Goal: Task Accomplishment & Management: Manage account settings

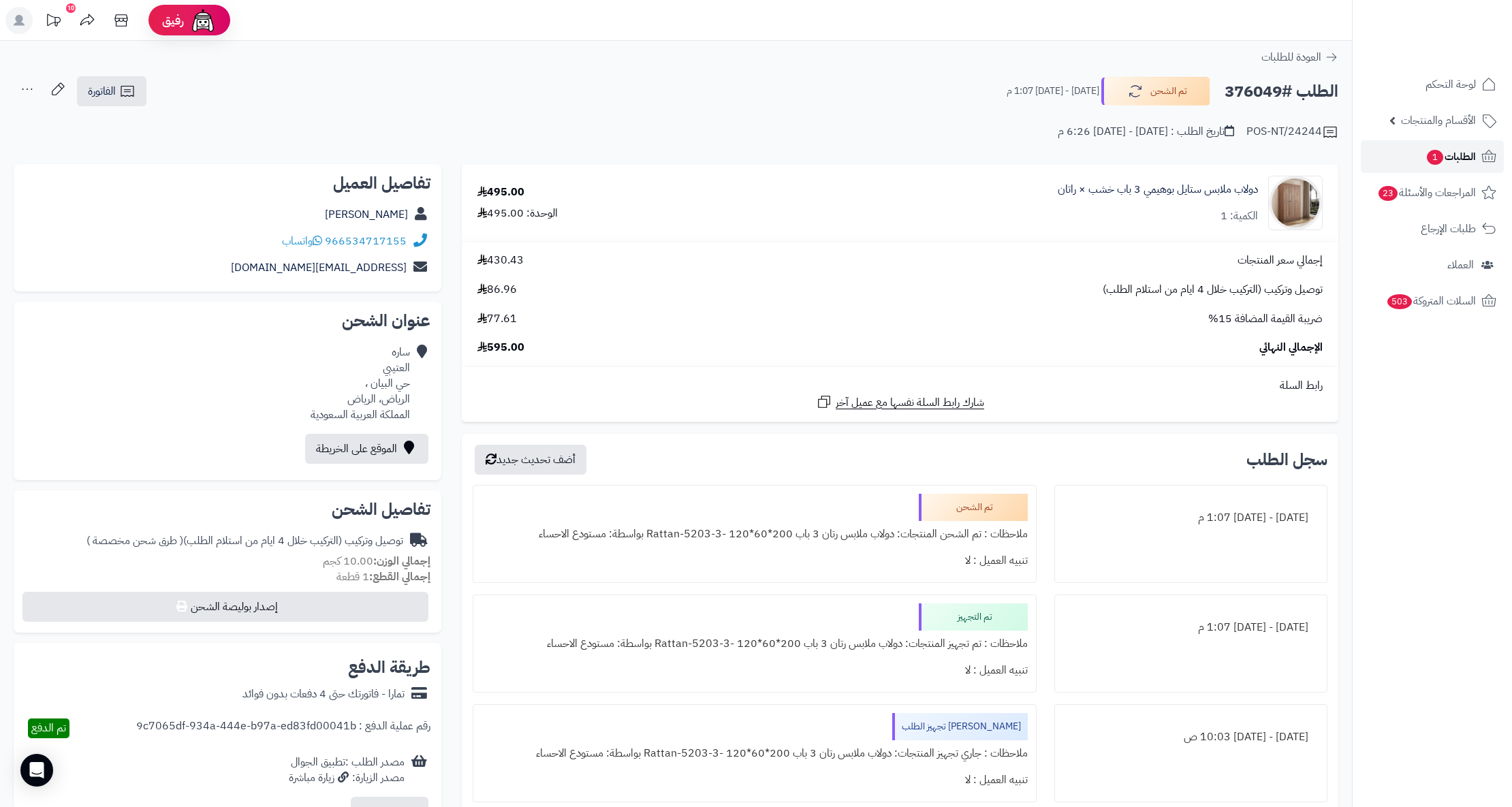
click at [1434, 158] on span "1" at bounding box center [1435, 157] width 17 height 15
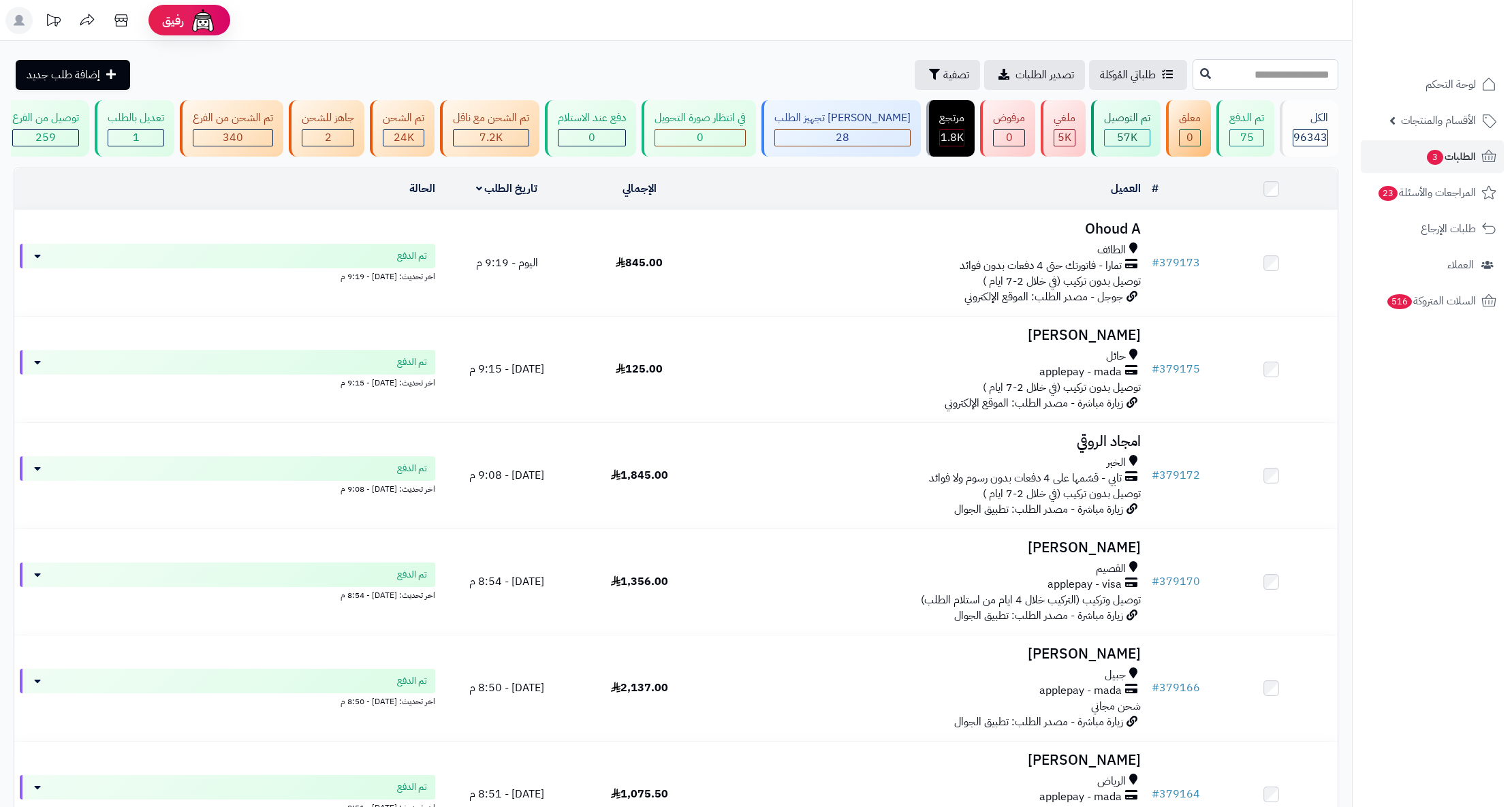
click at [1245, 73] on input "text" at bounding box center [1266, 74] width 146 height 31
paste input "******"
type input "******"
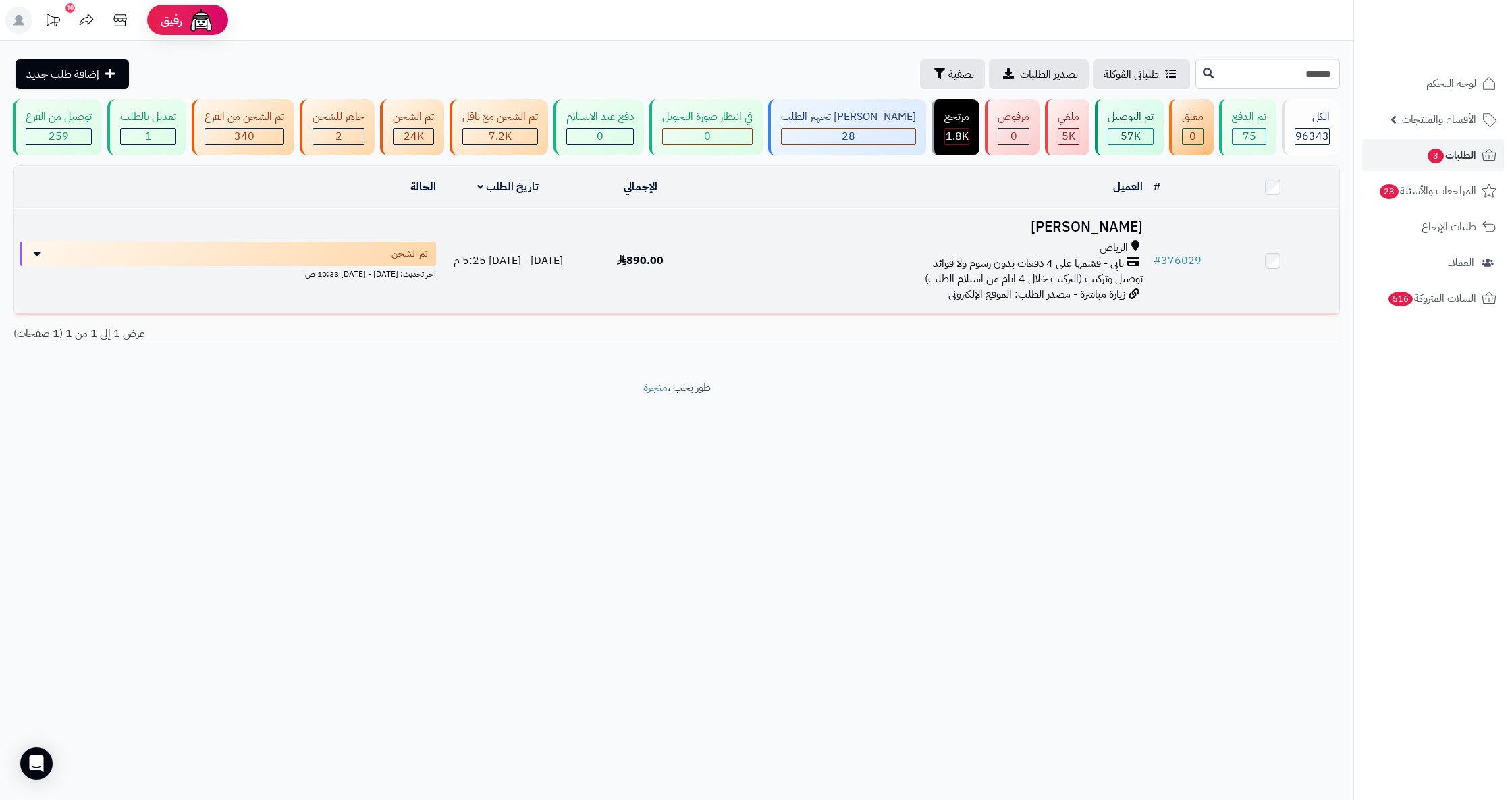
click at [1078, 234] on h3 "Mansour Alghamdi" at bounding box center [927, 227] width 431 height 16
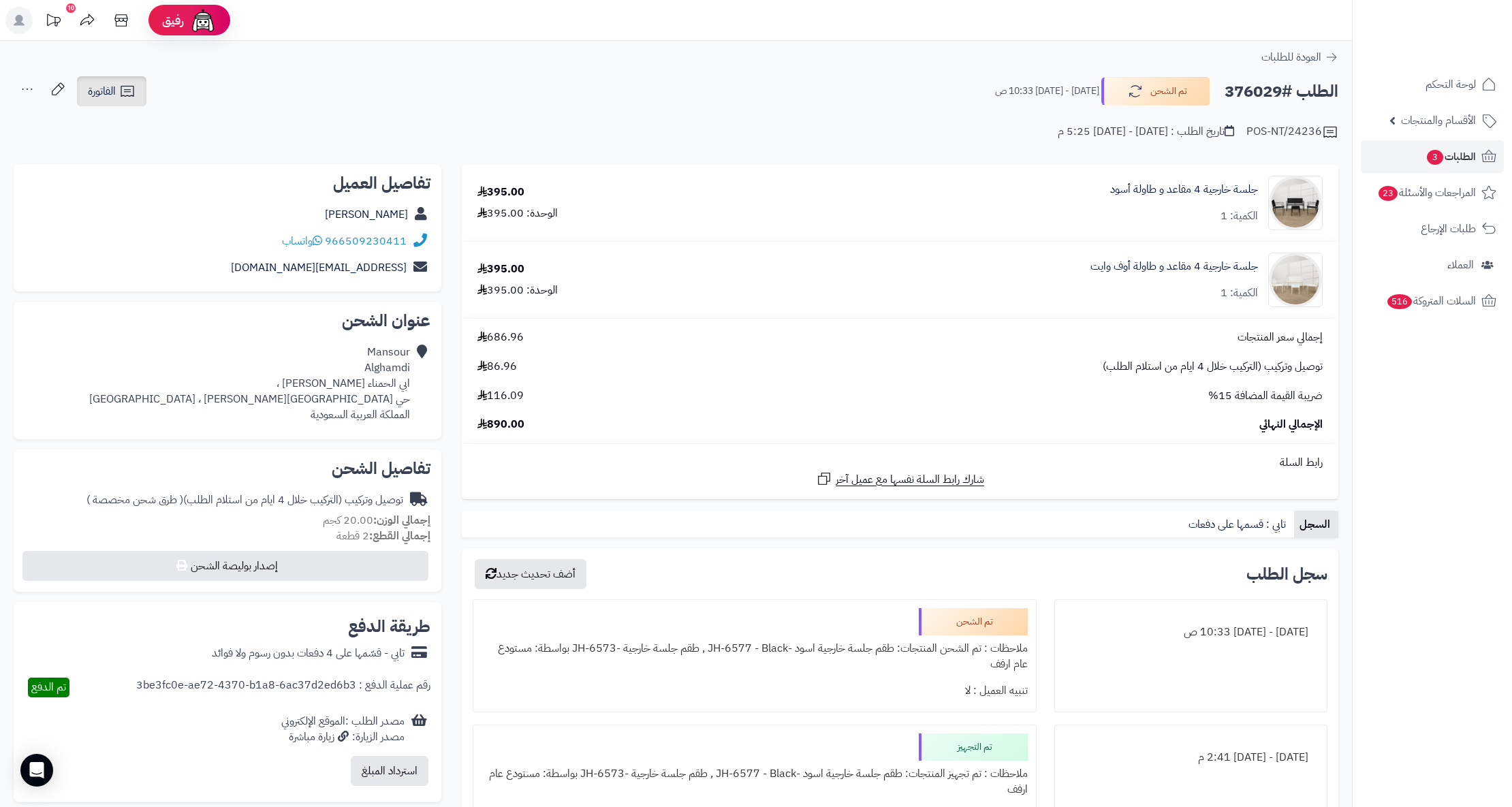
click at [128, 90] on icon at bounding box center [127, 92] width 13 height 11
click at [177, 125] on link "طباعة الفاتورة" at bounding box center [147, 126] width 145 height 31
click at [1250, 102] on h2 "الطلب #376029" at bounding box center [1281, 92] width 114 height 28
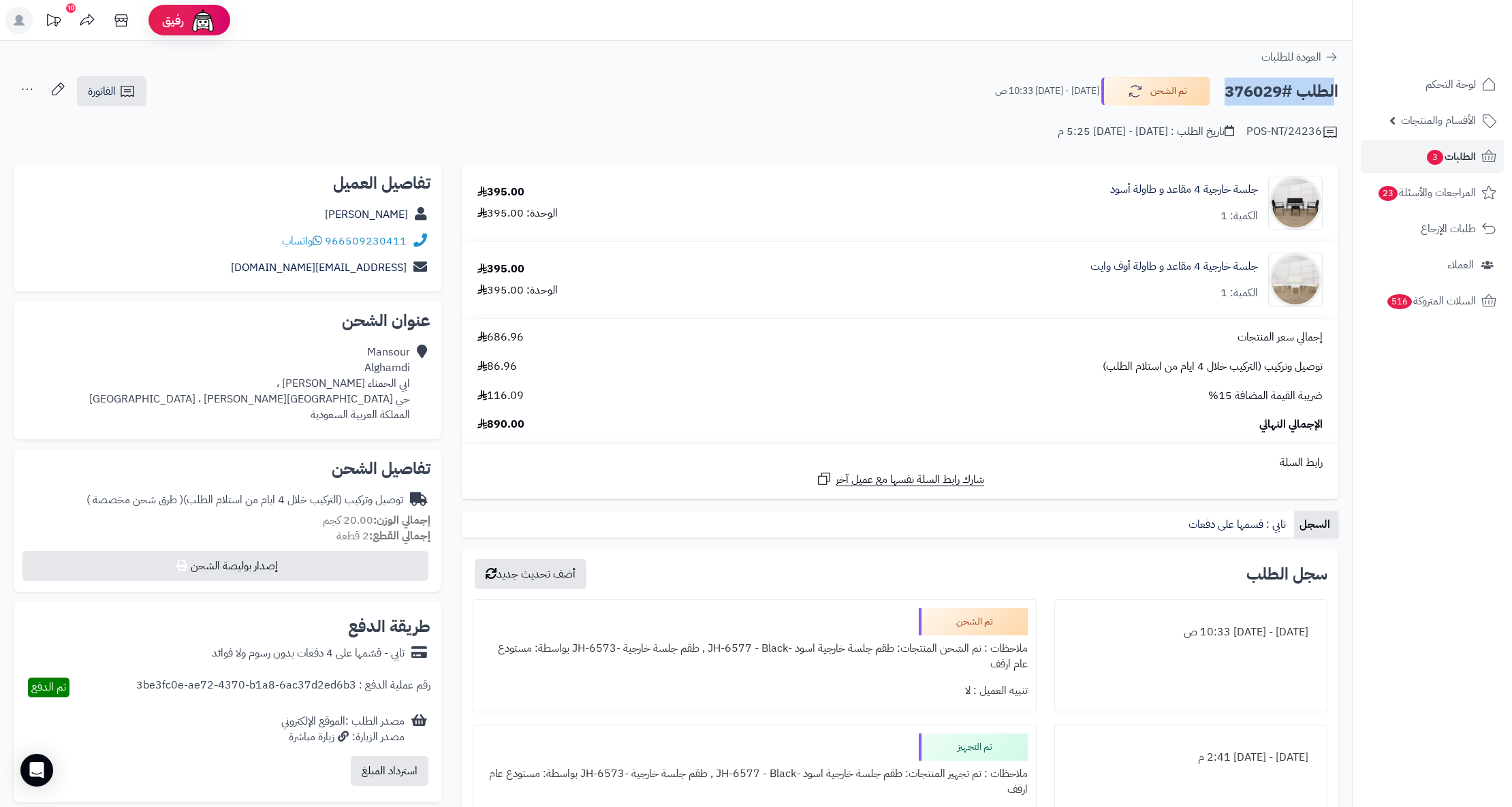
copy div "الطلب #376029 تم الشحن"
click at [1245, 95] on h2 "الطلب #376029" at bounding box center [1281, 92] width 114 height 28
drag, startPoint x: 413, startPoint y: 404, endPoint x: 353, endPoint y: 402, distance: 60.0
click at [353, 402] on div "Mansour Alghamdi ابي الحمناء العنبري ، حي مطار الملك خالد ، الرياض المملكة العر…" at bounding box center [227, 384] width 406 height 89
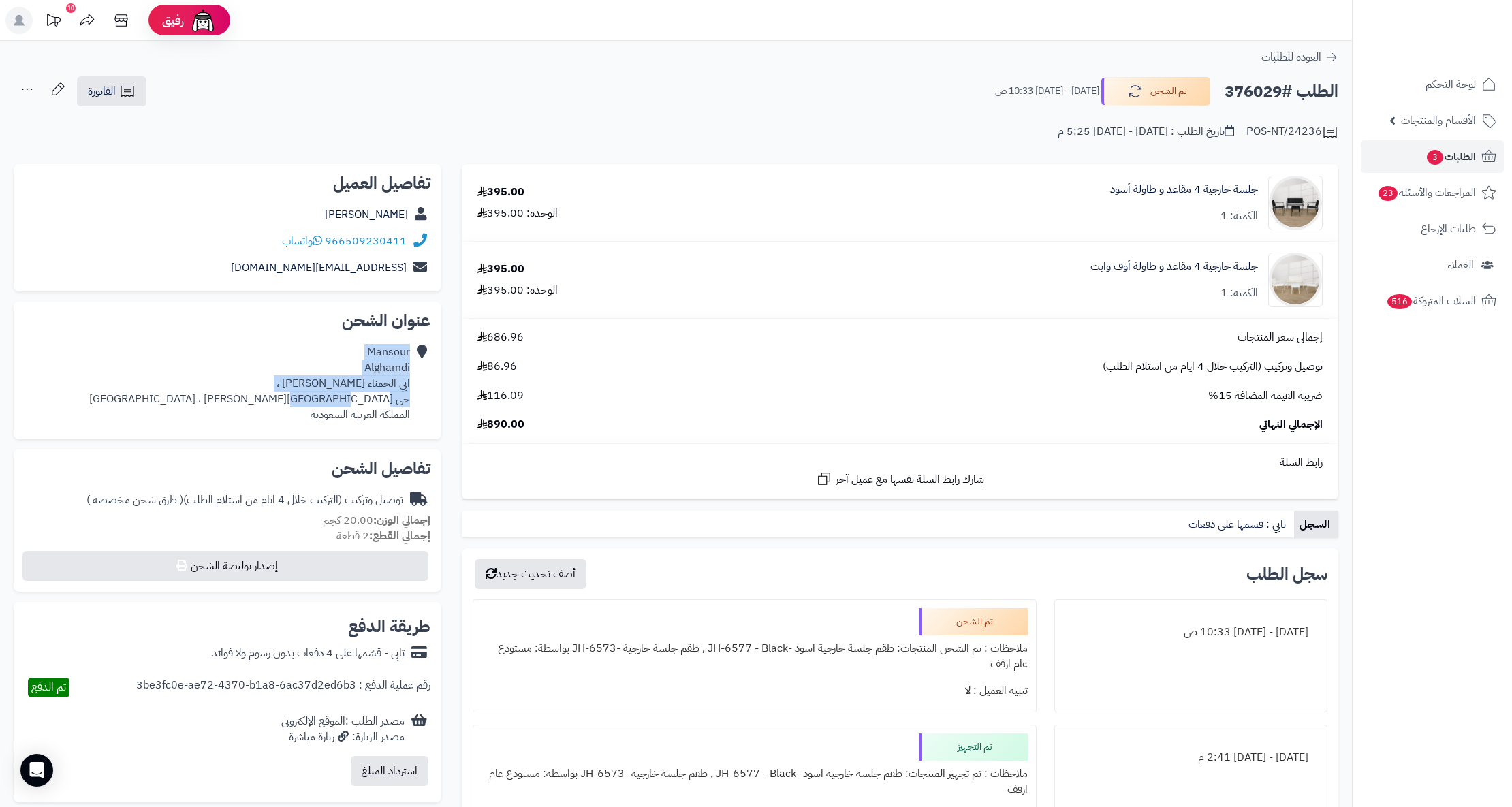
click at [350, 402] on div "Mansour Alghamdi ابي الحمناء العنبري ، حي مطار الملك خالد ، الرياض المملكة العر…" at bounding box center [249, 383] width 321 height 78
drag, startPoint x: 328, startPoint y: 401, endPoint x: 412, endPoint y: 398, distance: 84.1
click at [412, 398] on div "Mansour Alghamdi ابي الحمناء العنبري ، حي مطار الملك خالد ، الرياض المملكة العر…" at bounding box center [227, 384] width 406 height 89
copy div "حي مطار الملك خالد"
click at [1455, 221] on span "طلبات الإرجاع" at bounding box center [1448, 229] width 55 height 19
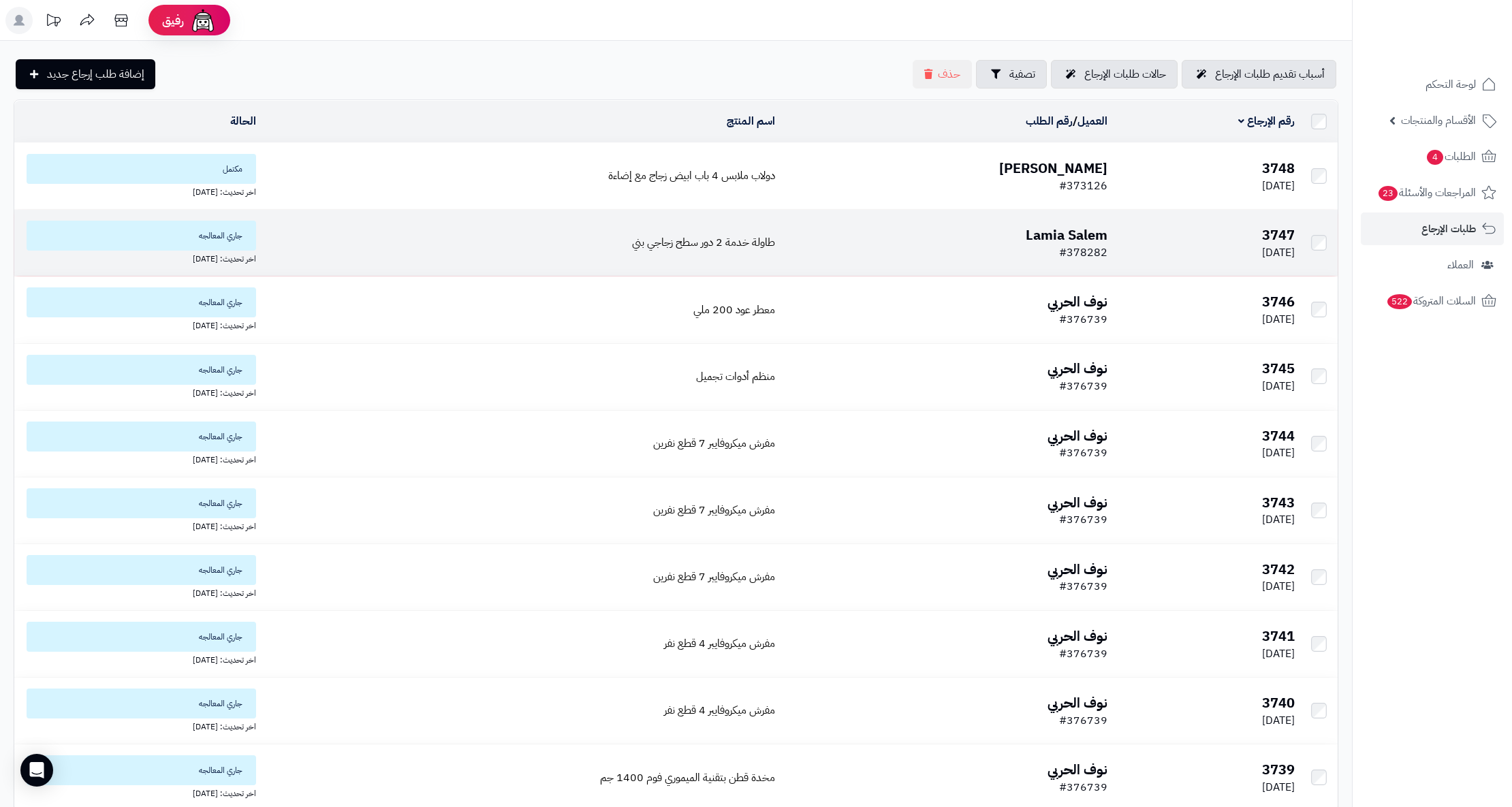
click at [1028, 234] on b "Lamia Salem" at bounding box center [1066, 235] width 81 height 20
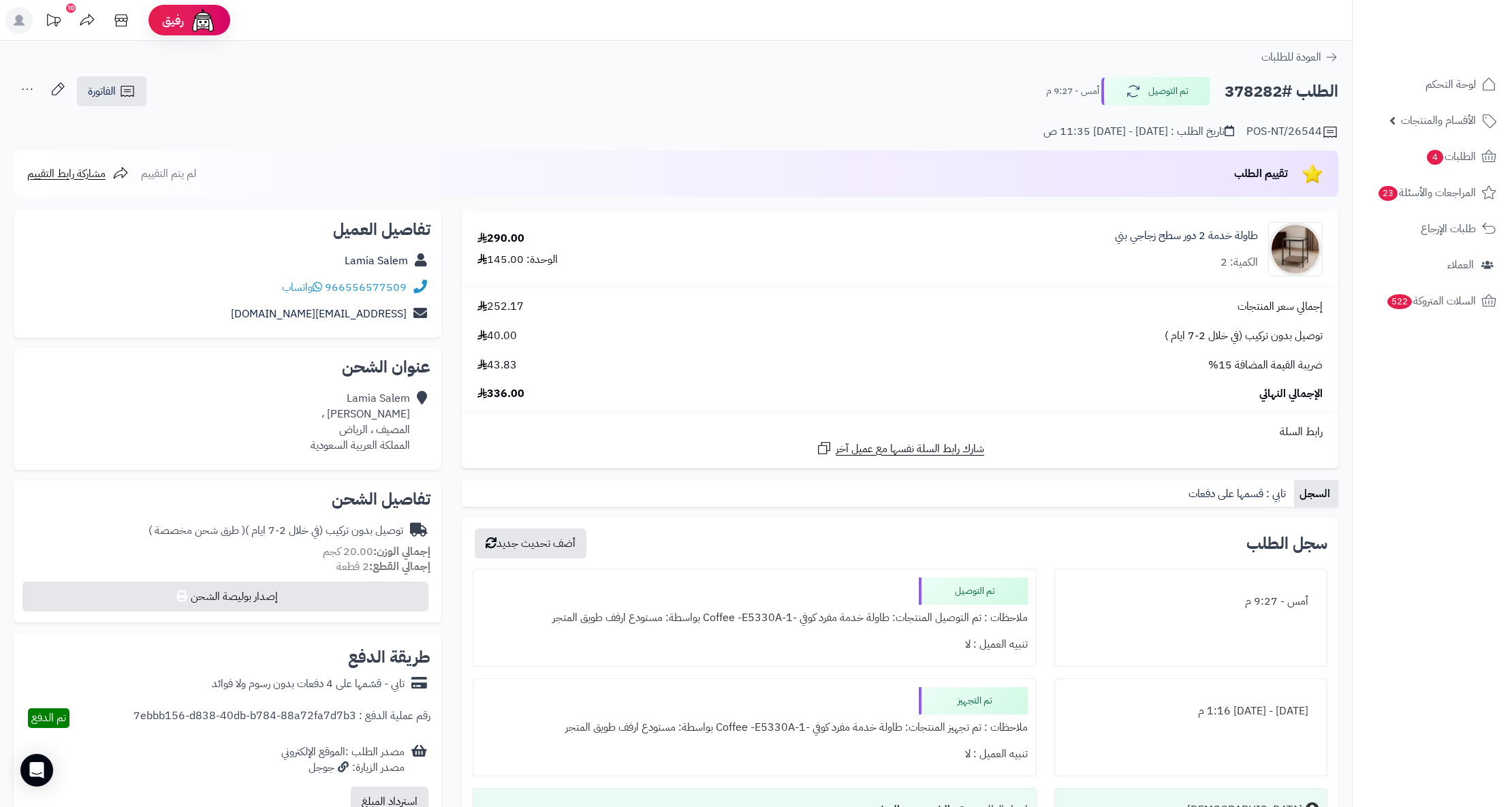
click at [1258, 93] on h2 "الطلب #378282" at bounding box center [1281, 92] width 114 height 28
copy h2 "378282"
